Goal: Navigation & Orientation: Find specific page/section

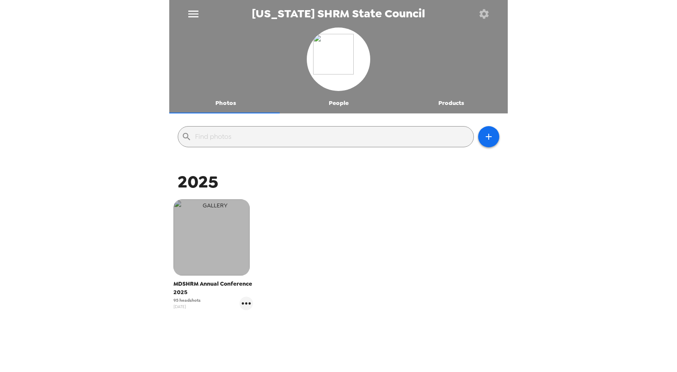
click at [217, 218] on img "button" at bounding box center [212, 237] width 76 height 76
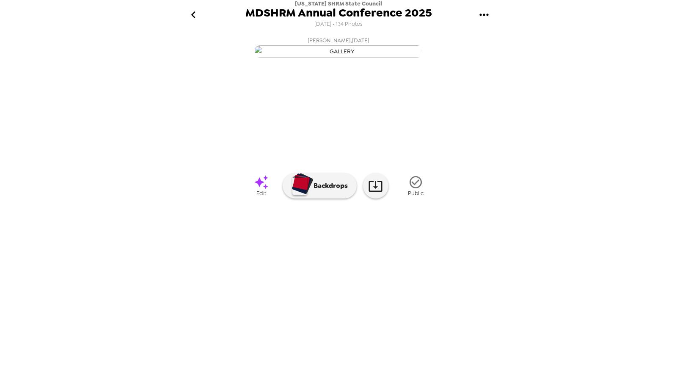
scroll to position [1, 0]
click at [472, 274] on img at bounding box center [476, 252] width 64 height 44
click at [412, 274] on img at bounding box center [407, 252] width 64 height 44
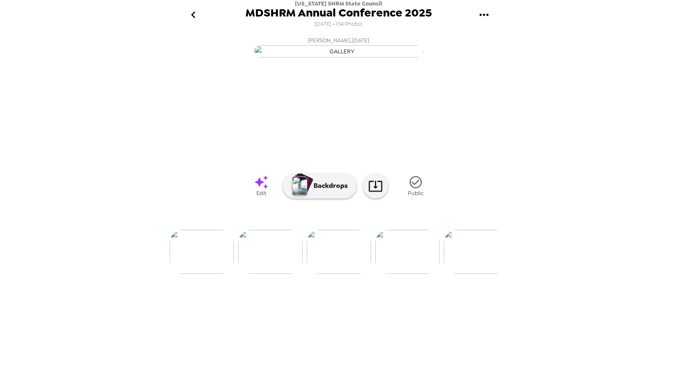
click at [426, 274] on img at bounding box center [407, 252] width 64 height 44
click at [474, 274] on img at bounding box center [476, 252] width 64 height 44
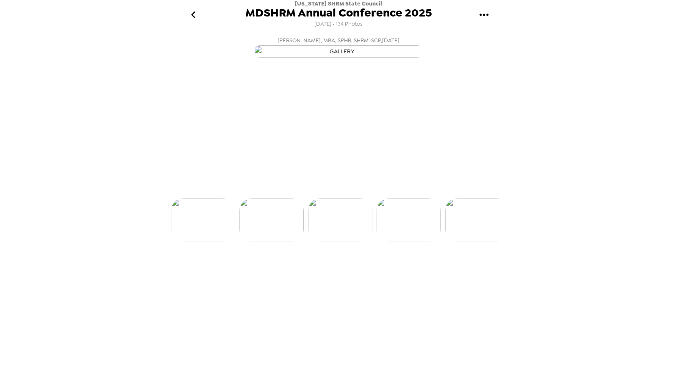
scroll to position [0, 411]
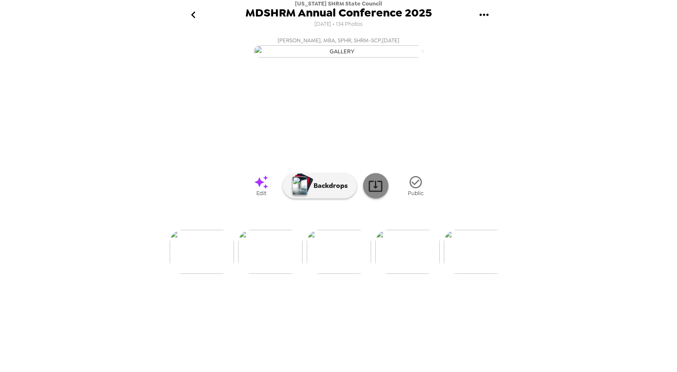
click at [378, 192] on icon at bounding box center [376, 186] width 14 height 11
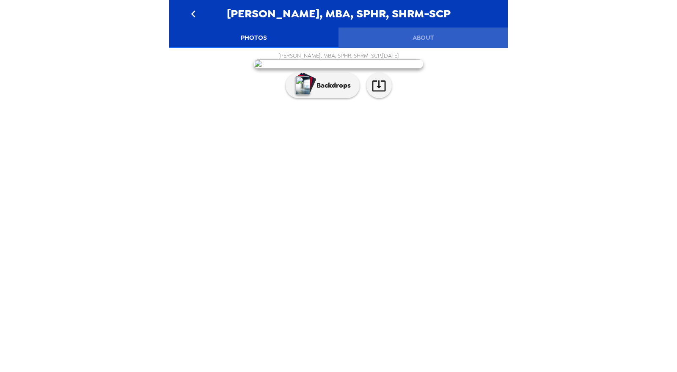
click at [427, 45] on button "About" at bounding box center [423, 38] width 169 height 20
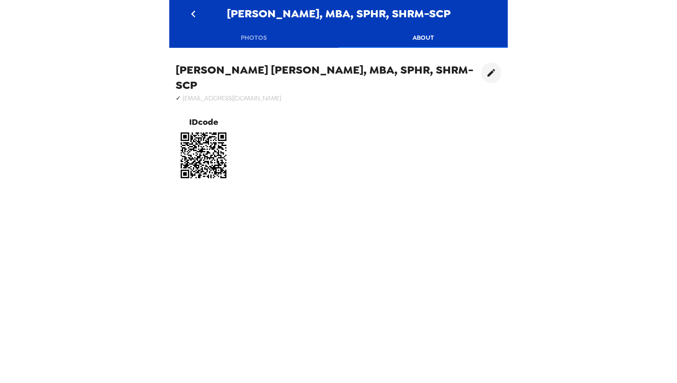
click at [191, 19] on icon "go back" at bounding box center [194, 14] width 14 height 14
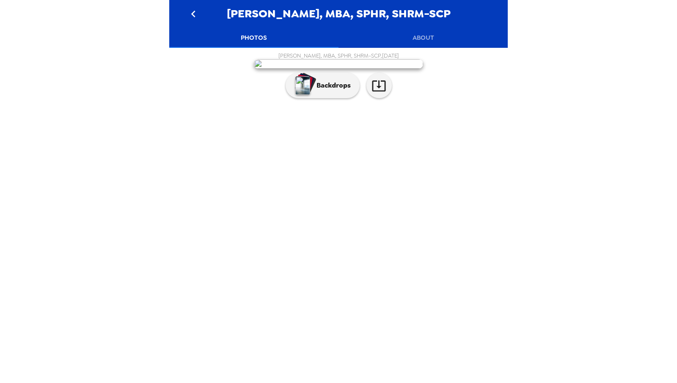
click at [420, 39] on button "About" at bounding box center [423, 38] width 169 height 20
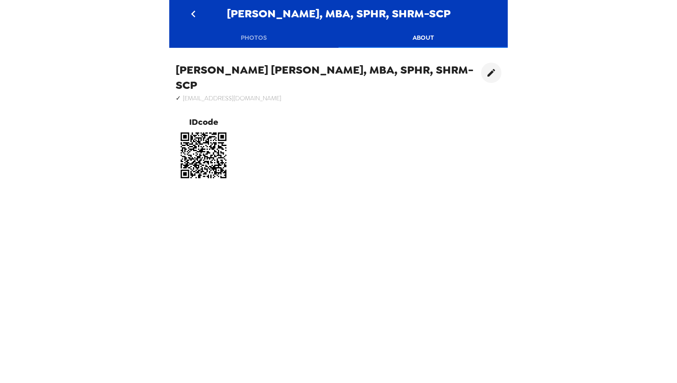
click at [196, 21] on button "go back" at bounding box center [193, 14] width 28 height 28
